Goal: Book appointment/travel/reservation

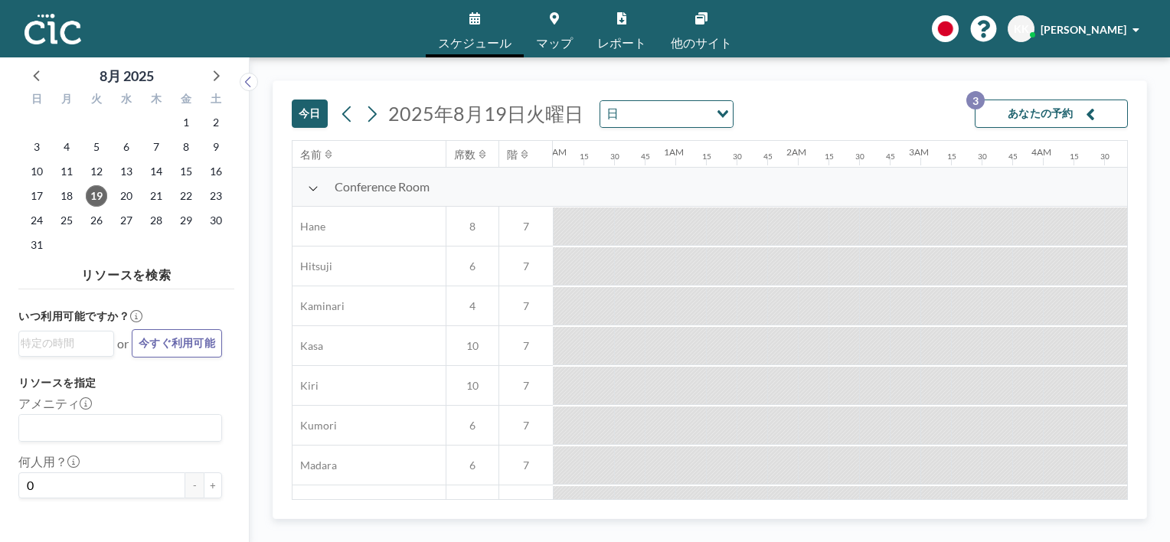
scroll to position [0, 1531]
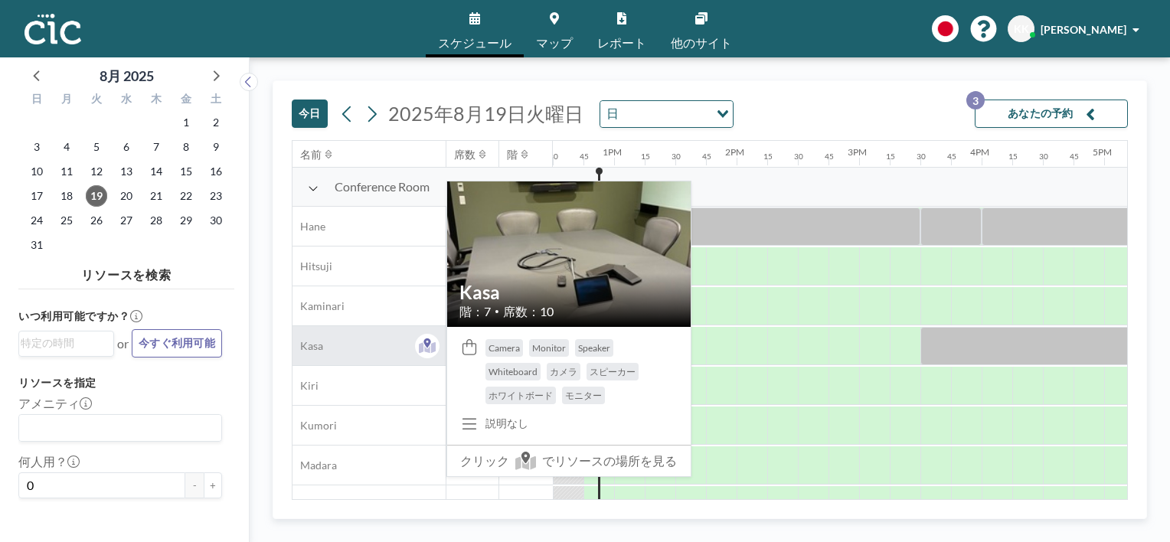
click at [305, 352] on span "Kasa" at bounding box center [307, 346] width 31 height 14
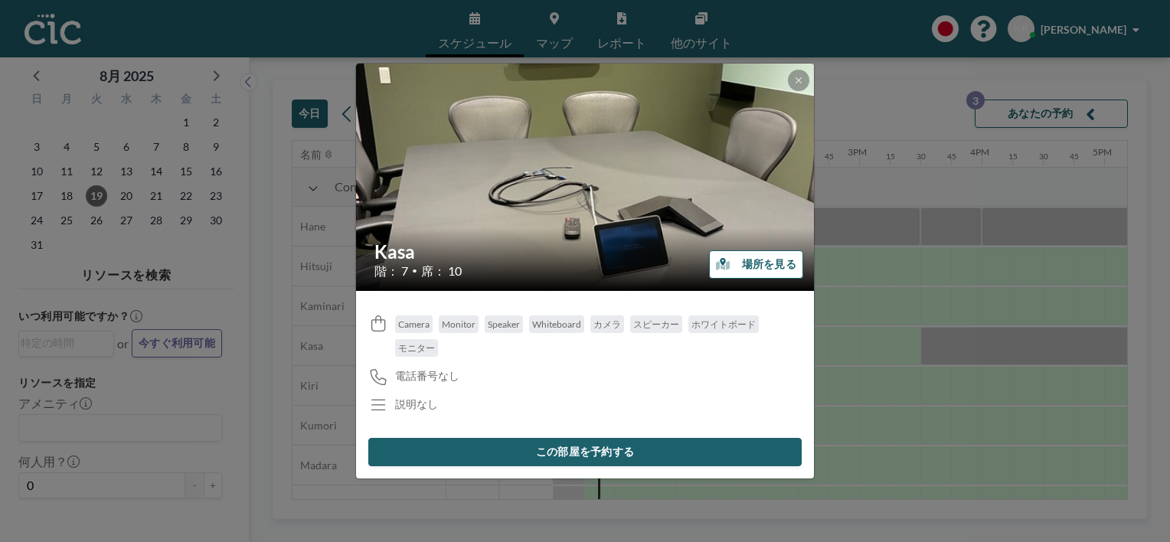
click at [857, 116] on div "[PERSON_NAME] 階： 7 • 席： 10 場所を見る Camera Monitor Speaker Whiteboard カメラ スピーカー ホワ…" at bounding box center [585, 271] width 1170 height 542
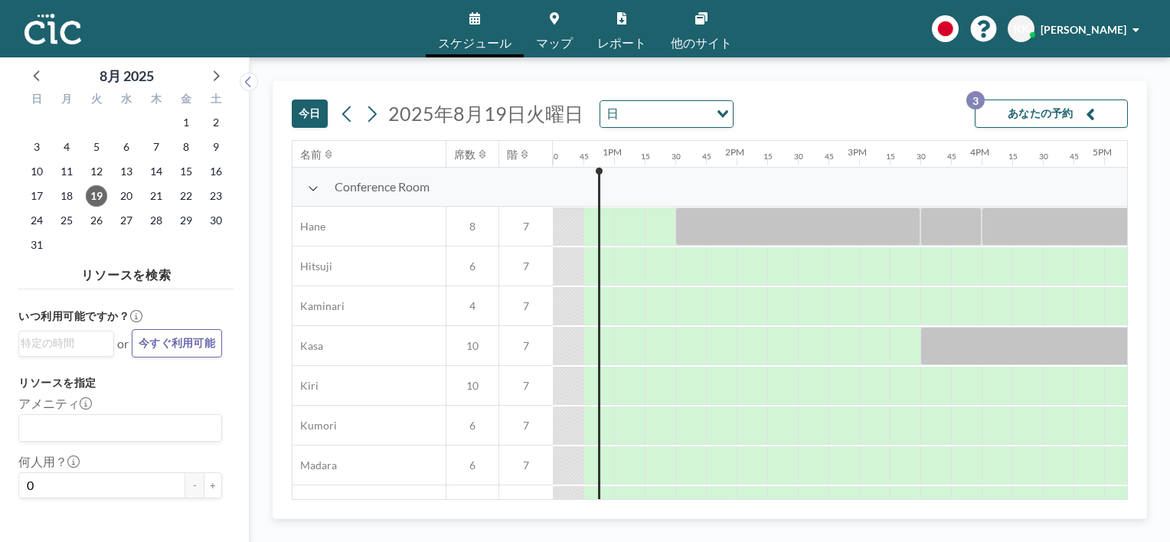
click at [550, 37] on span "マップ" at bounding box center [554, 43] width 37 height 12
click at [551, 34] on link "マップ" at bounding box center [554, 28] width 61 height 57
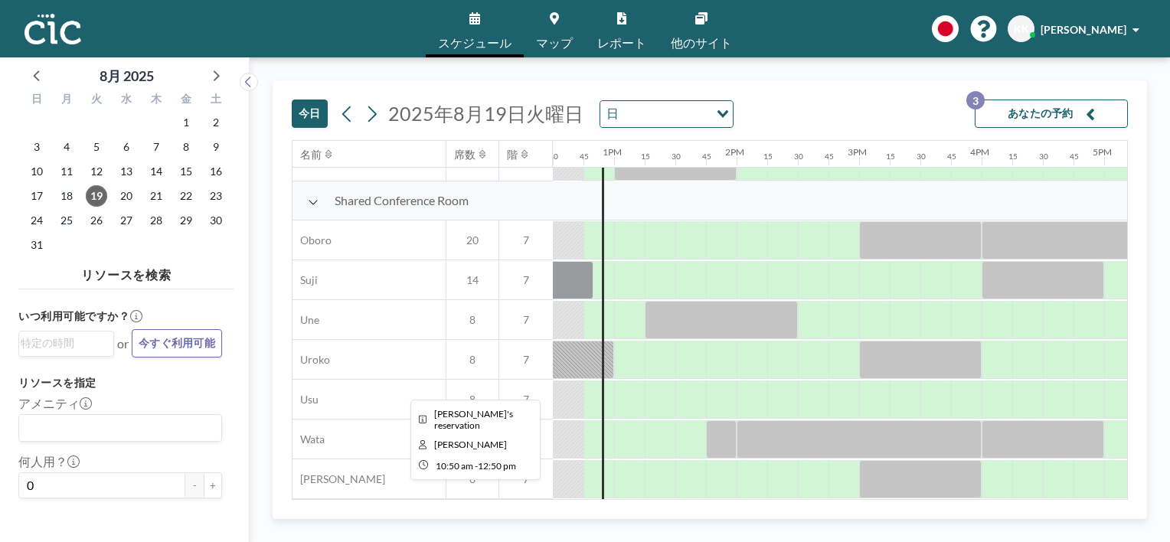
scroll to position [1101, 1531]
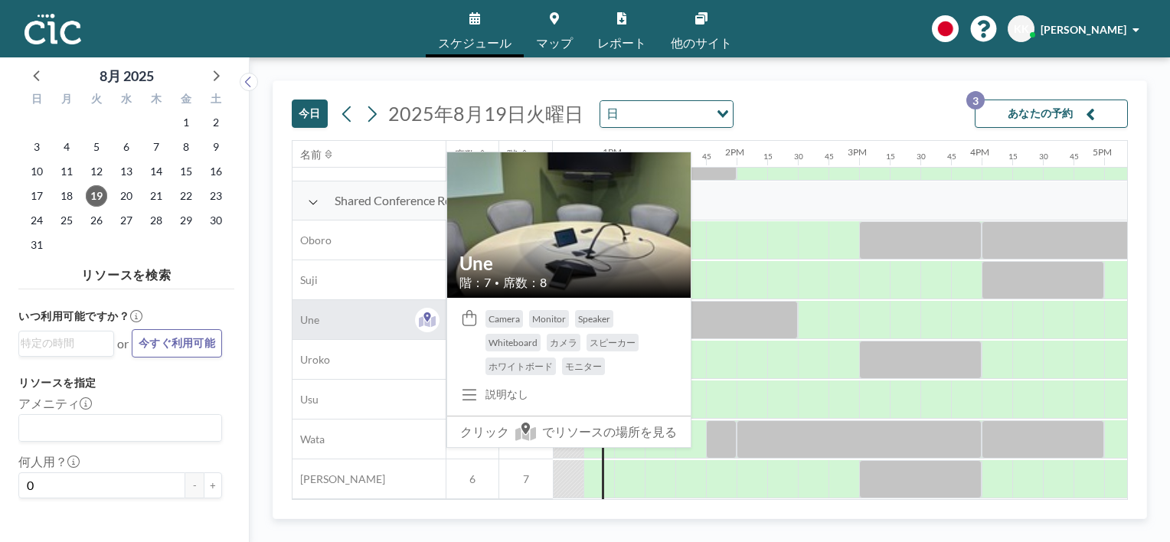
click at [334, 323] on div "Une" at bounding box center [368, 319] width 153 height 39
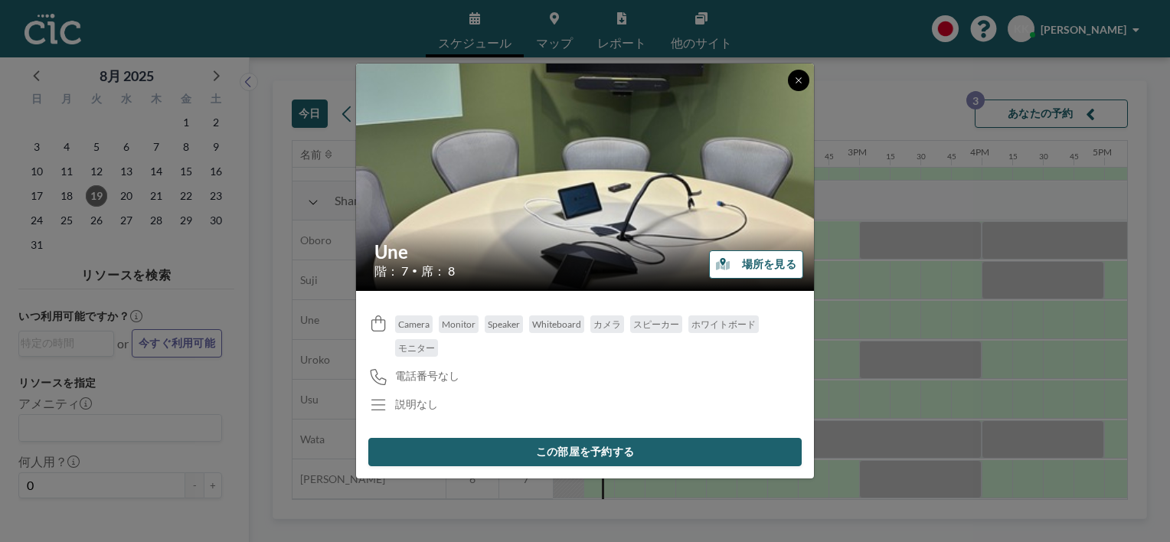
click at [796, 83] on icon at bounding box center [798, 80] width 9 height 9
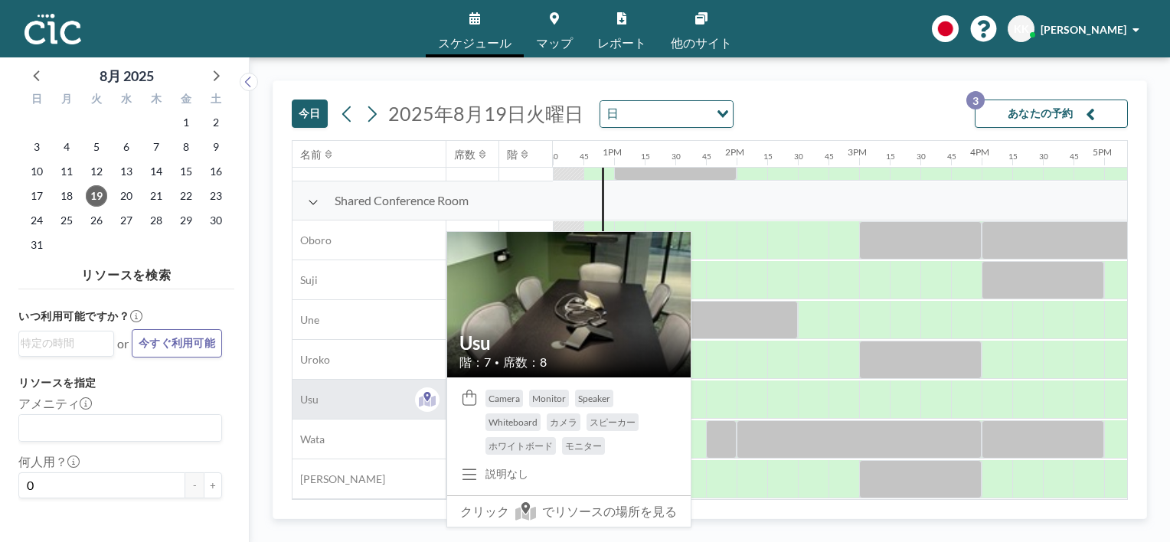
click at [352, 389] on div "Usu" at bounding box center [368, 399] width 153 height 39
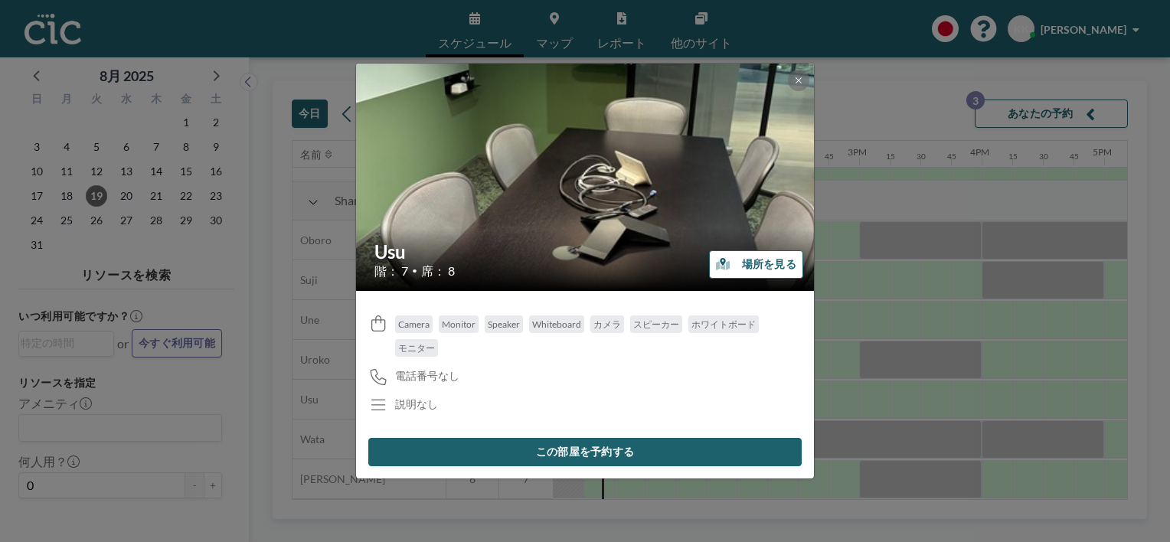
click at [266, 230] on div "Usu 階： 7 • 席： 8 場所を見る Camera Monitor Speaker Whiteboard カメラ スピーカー ホワイトボード モニター …" at bounding box center [585, 271] width 1170 height 542
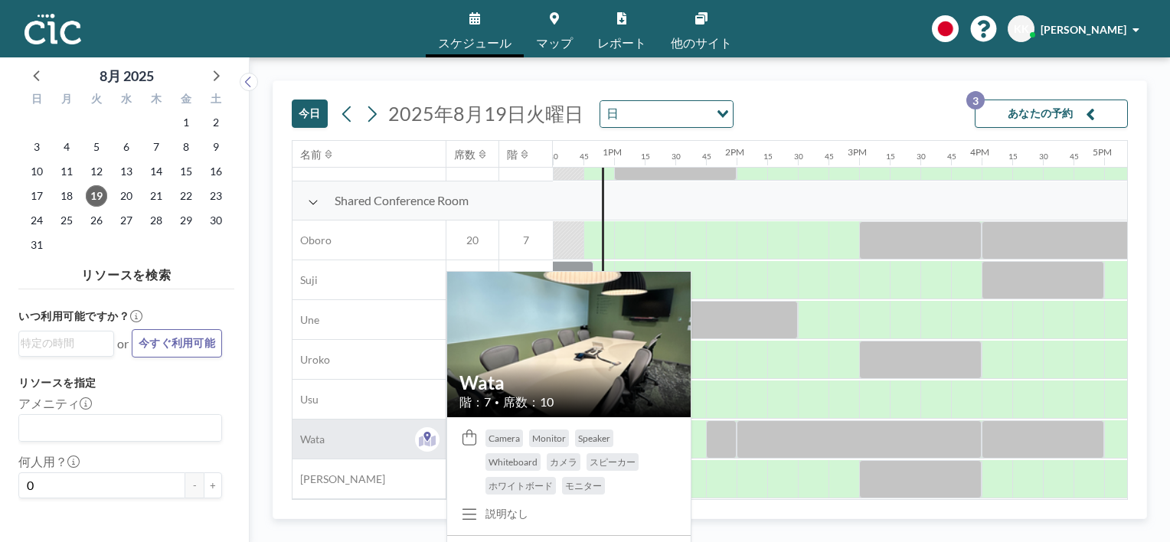
click at [369, 432] on div "Wata" at bounding box center [368, 438] width 153 height 39
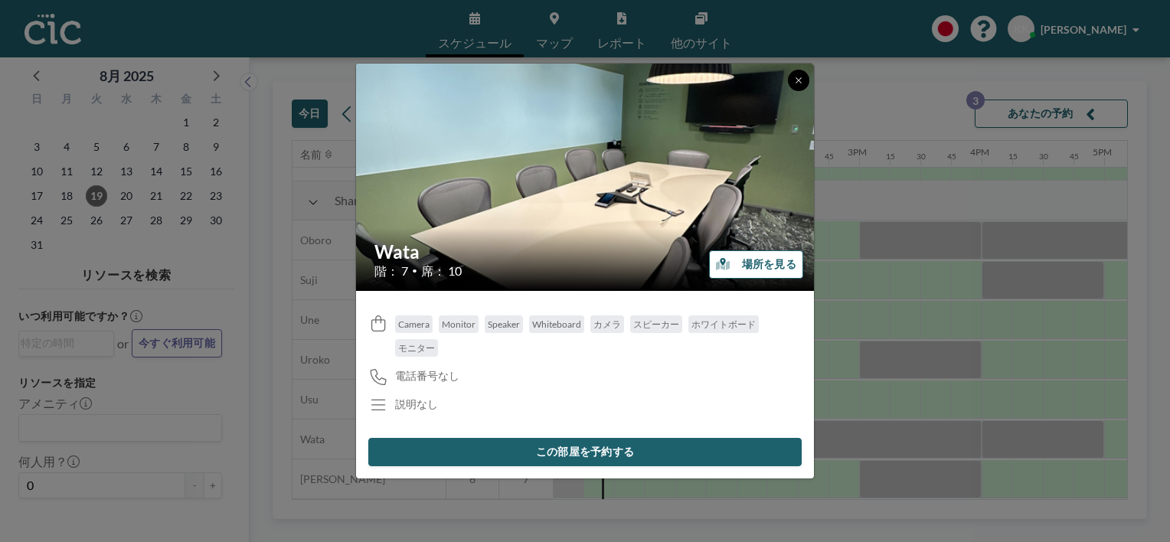
click at [800, 80] on icon at bounding box center [798, 80] width 9 height 9
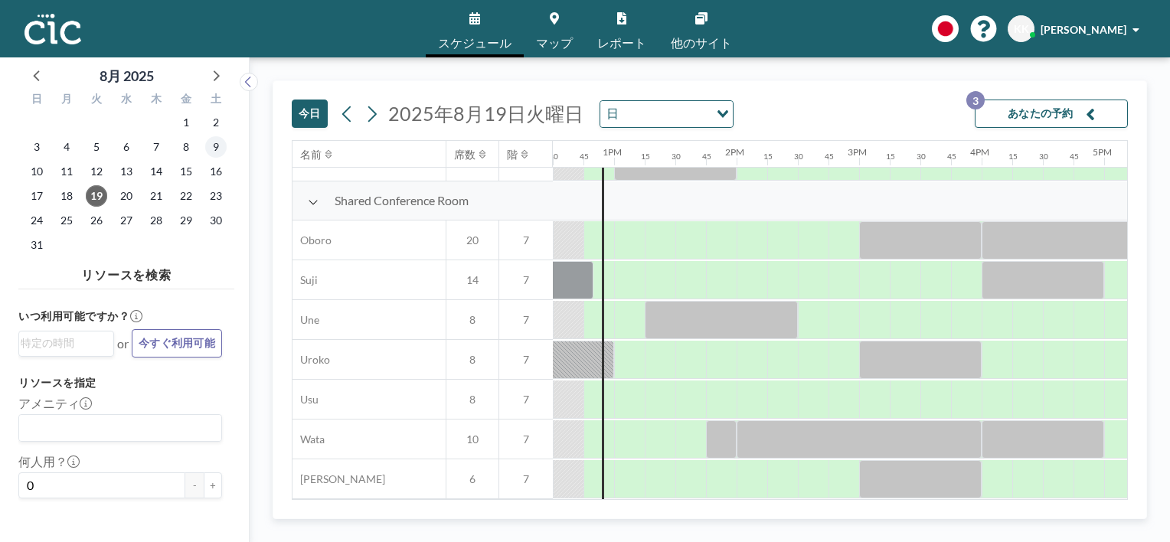
click at [206, 146] on div "8月 2025 日 月 火 水 木 金 土 27 28 29 30 31 1 2 3 4 5 6 7 8 9 10 11 12 13 14 15 16 17 …" at bounding box center [585, 299] width 1170 height 485
